Goal: Transaction & Acquisition: Purchase product/service

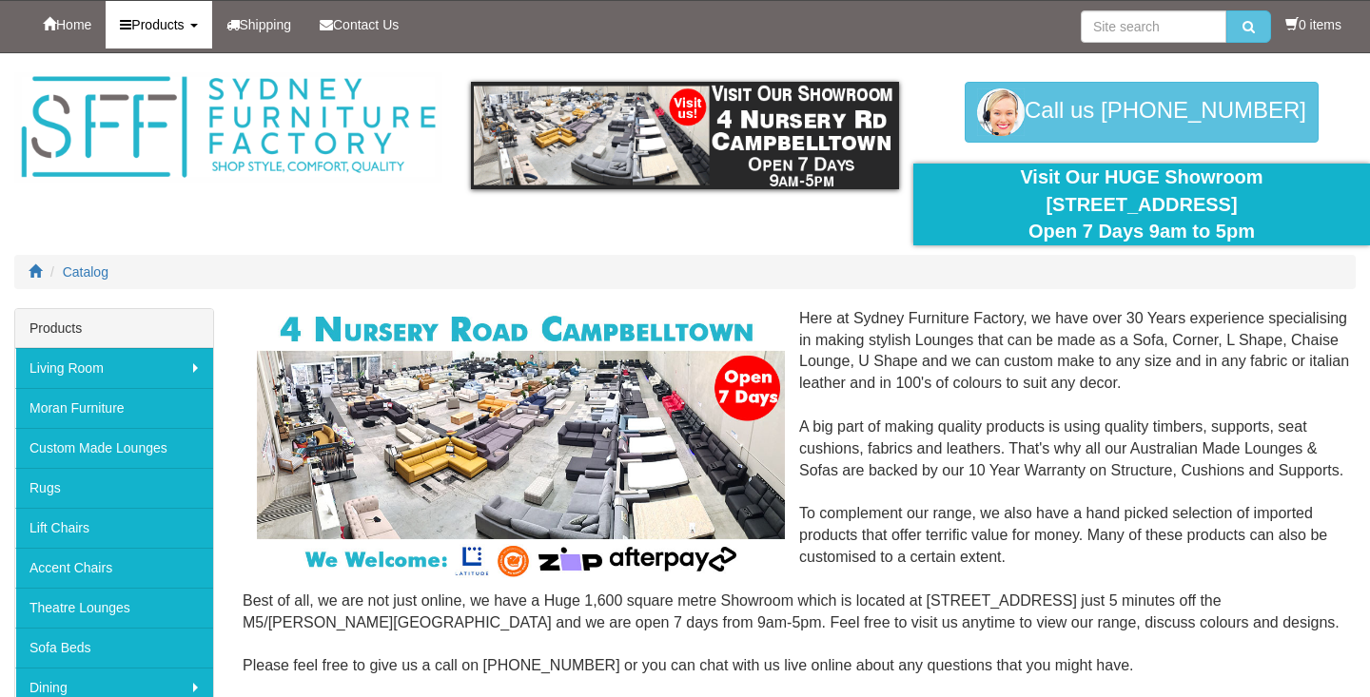
click at [184, 21] on span "Products" at bounding box center [157, 24] width 52 height 15
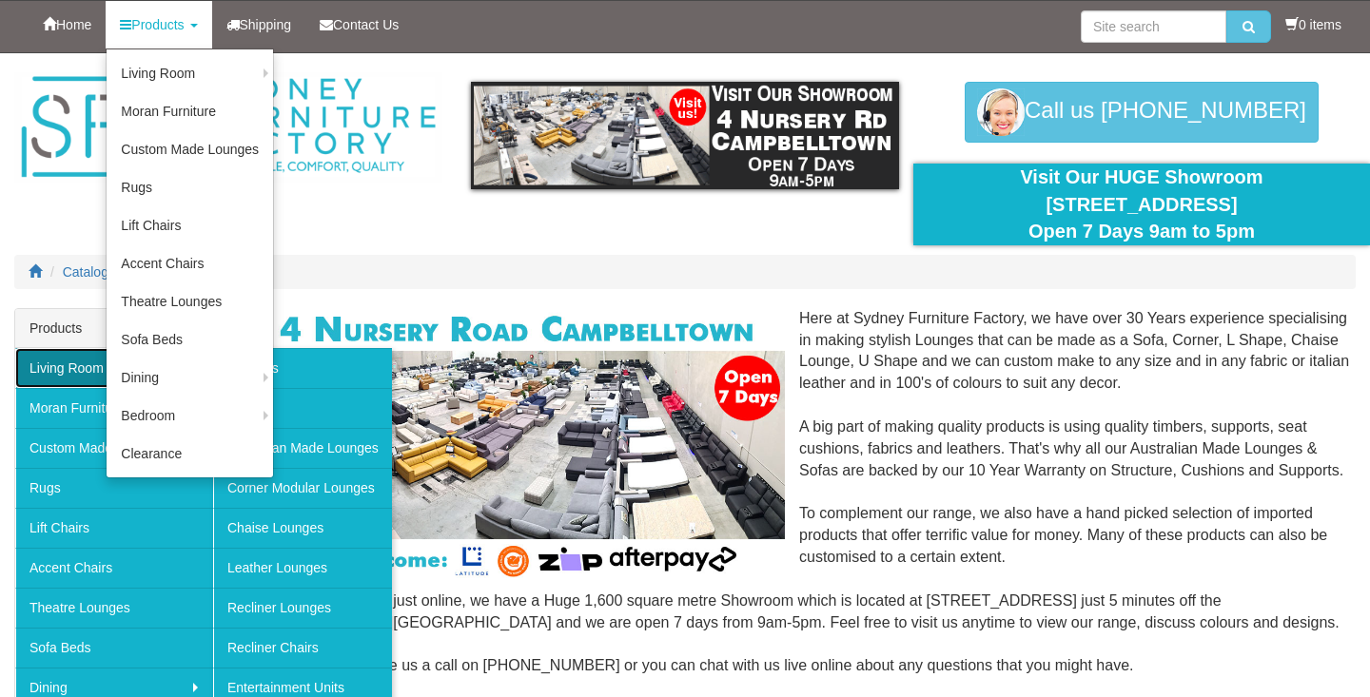
click at [62, 367] on link "Living Room" at bounding box center [114, 368] width 198 height 40
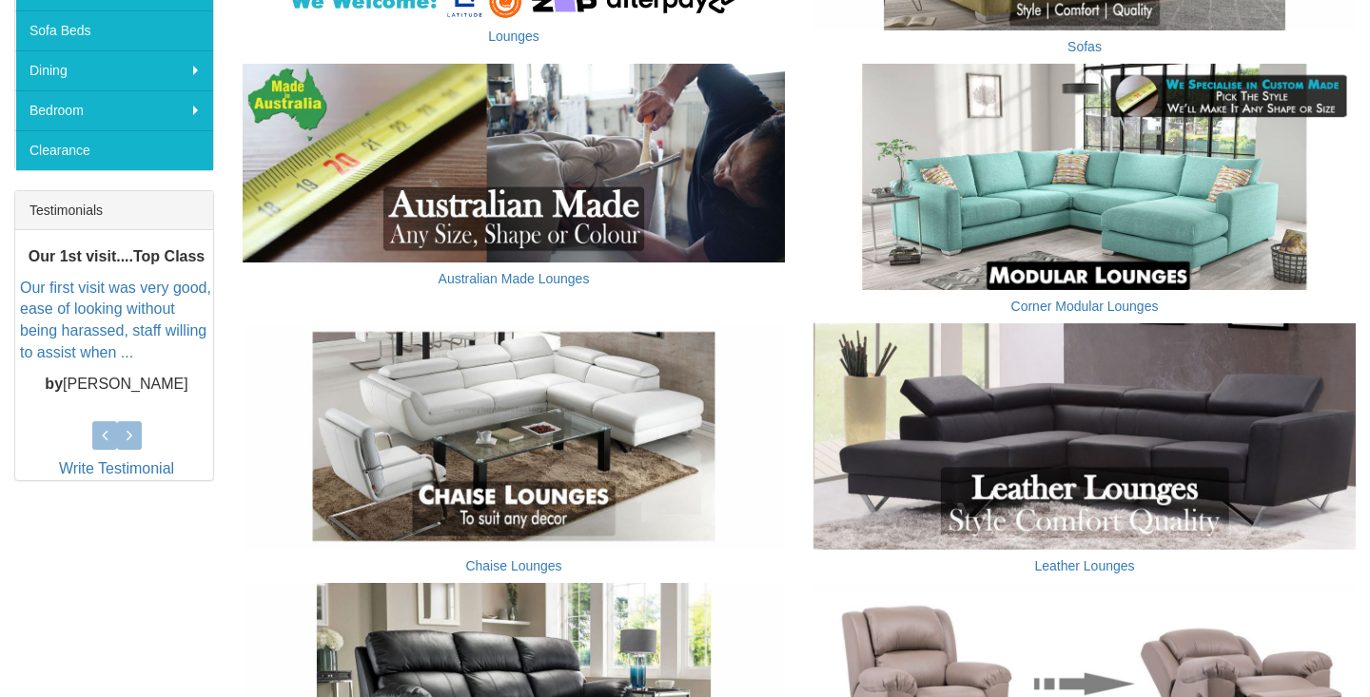
scroll to position [617, 0]
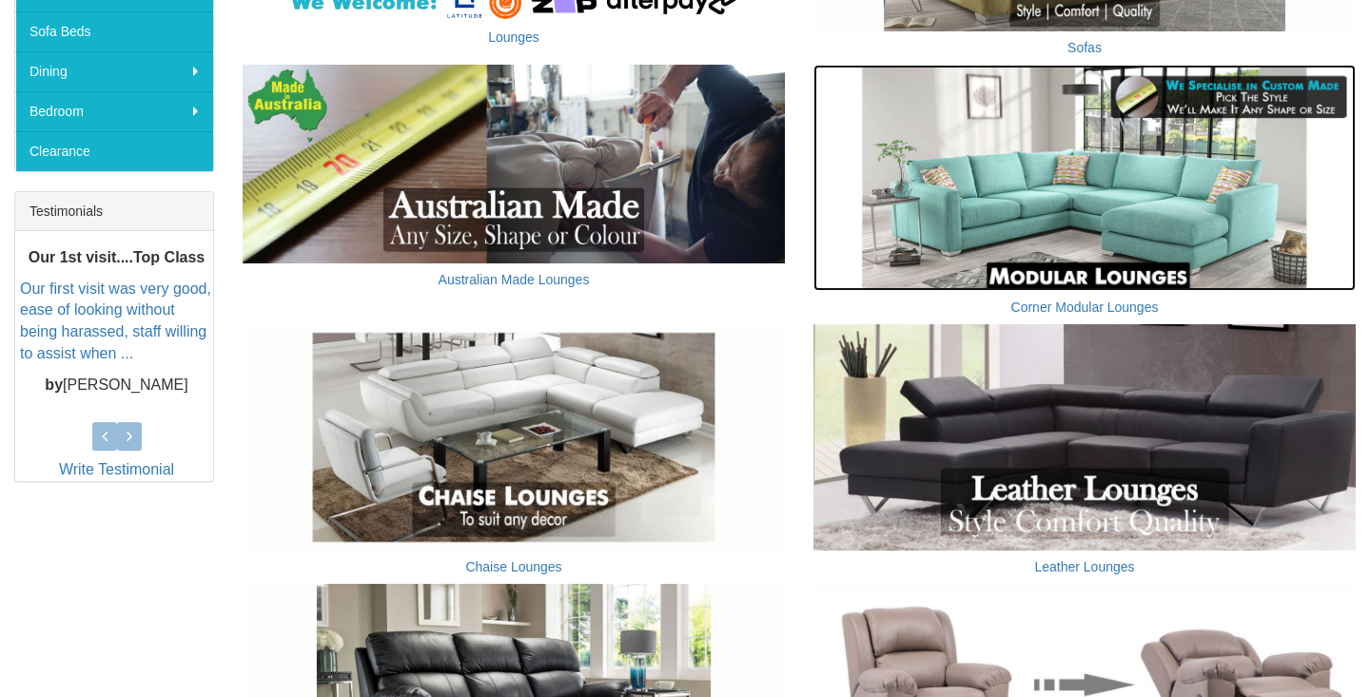
click at [987, 206] on img at bounding box center [1085, 178] width 542 height 226
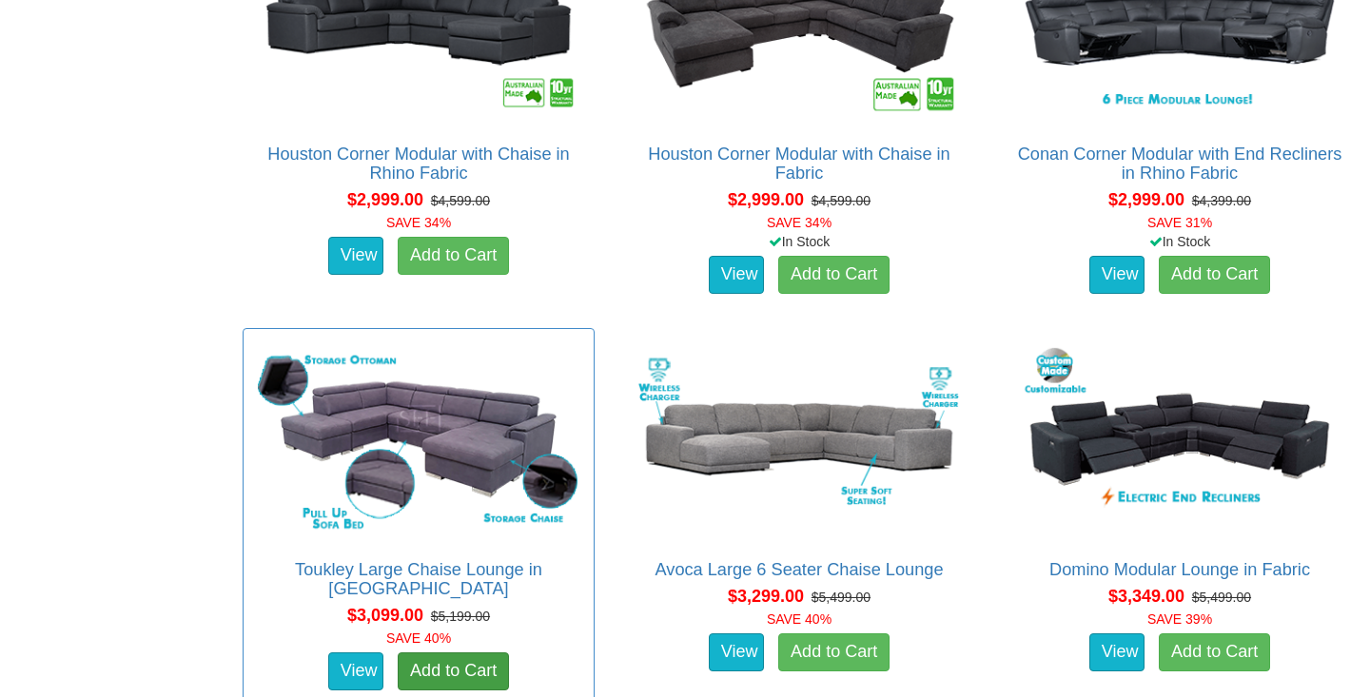
scroll to position [3015, 0]
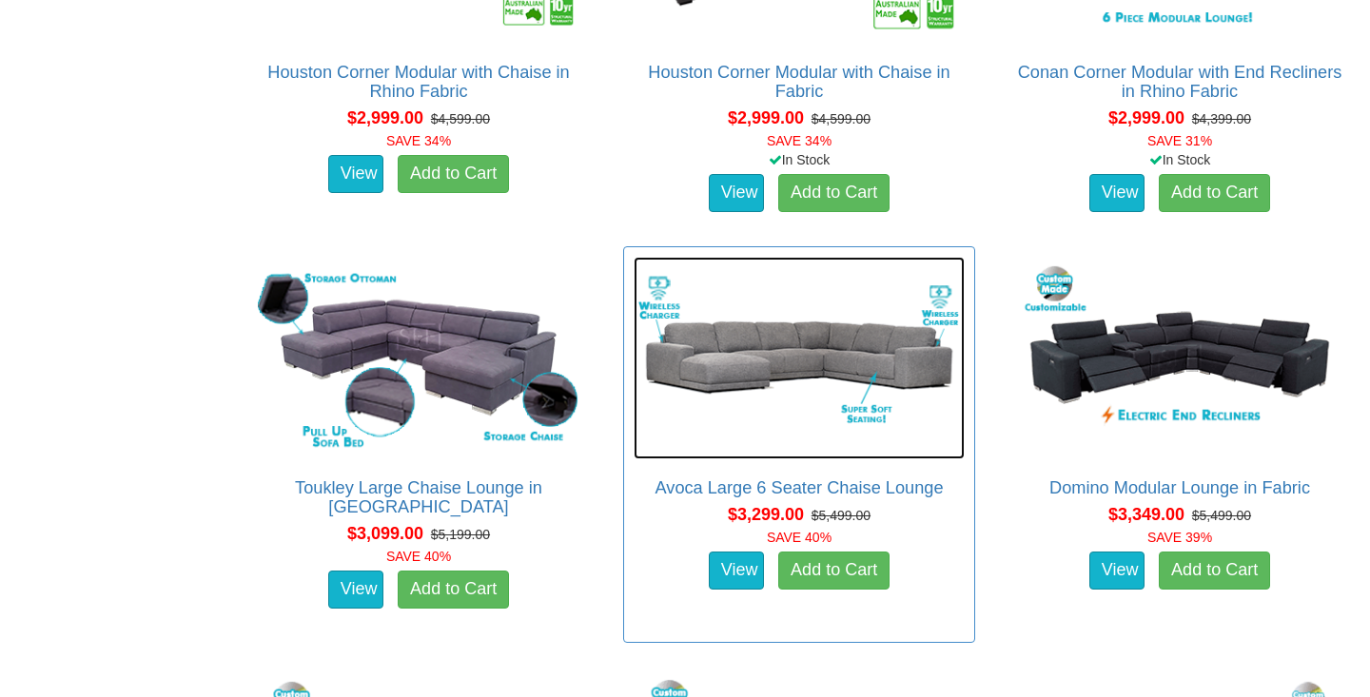
click at [757, 346] on img at bounding box center [799, 358] width 331 height 203
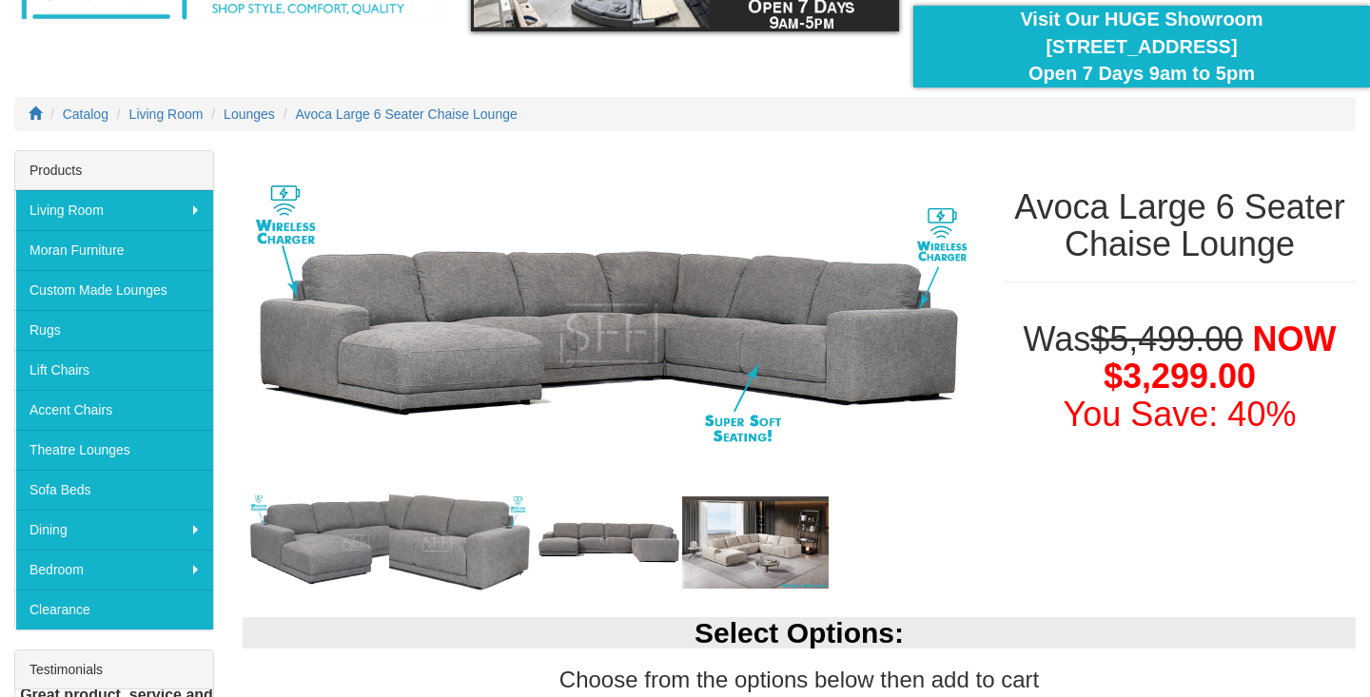
scroll to position [269, 0]
